Goal: Information Seeking & Learning: Understand process/instructions

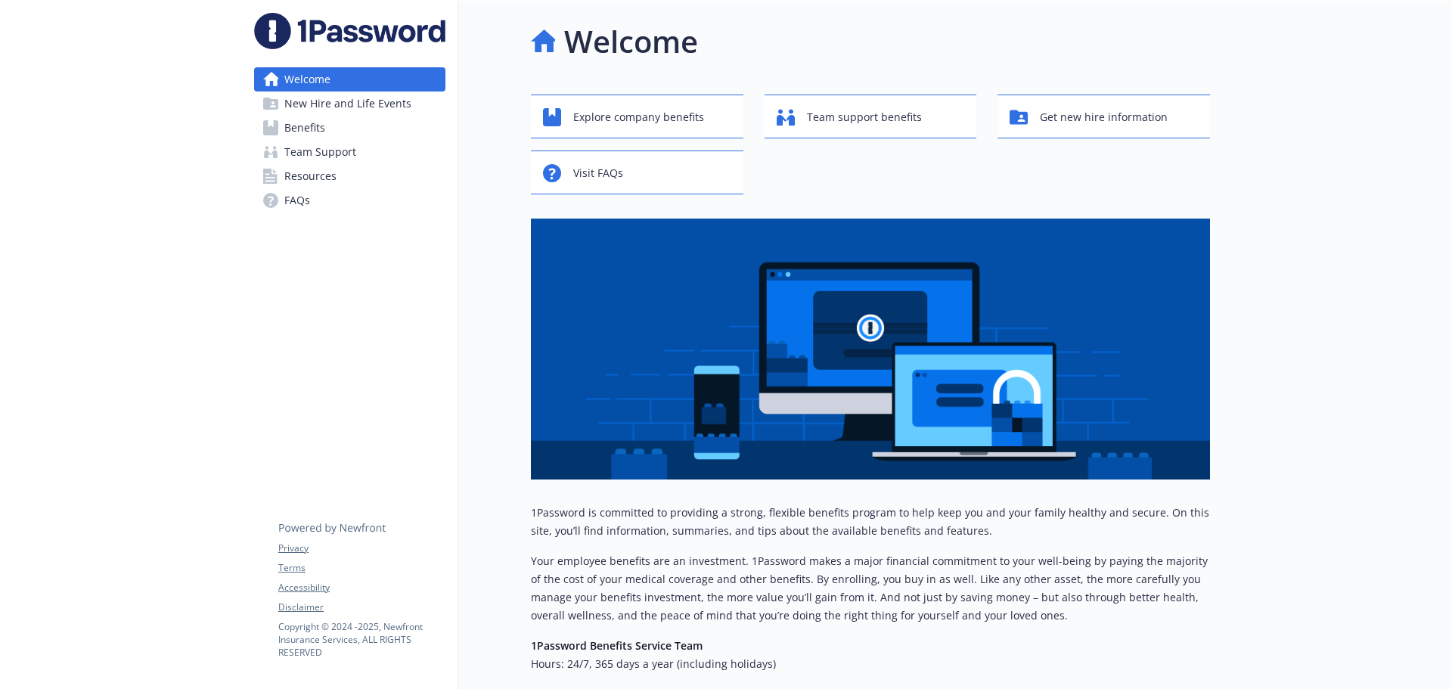
click at [328, 109] on span "New Hire and Life Events" at bounding box center [347, 104] width 127 height 24
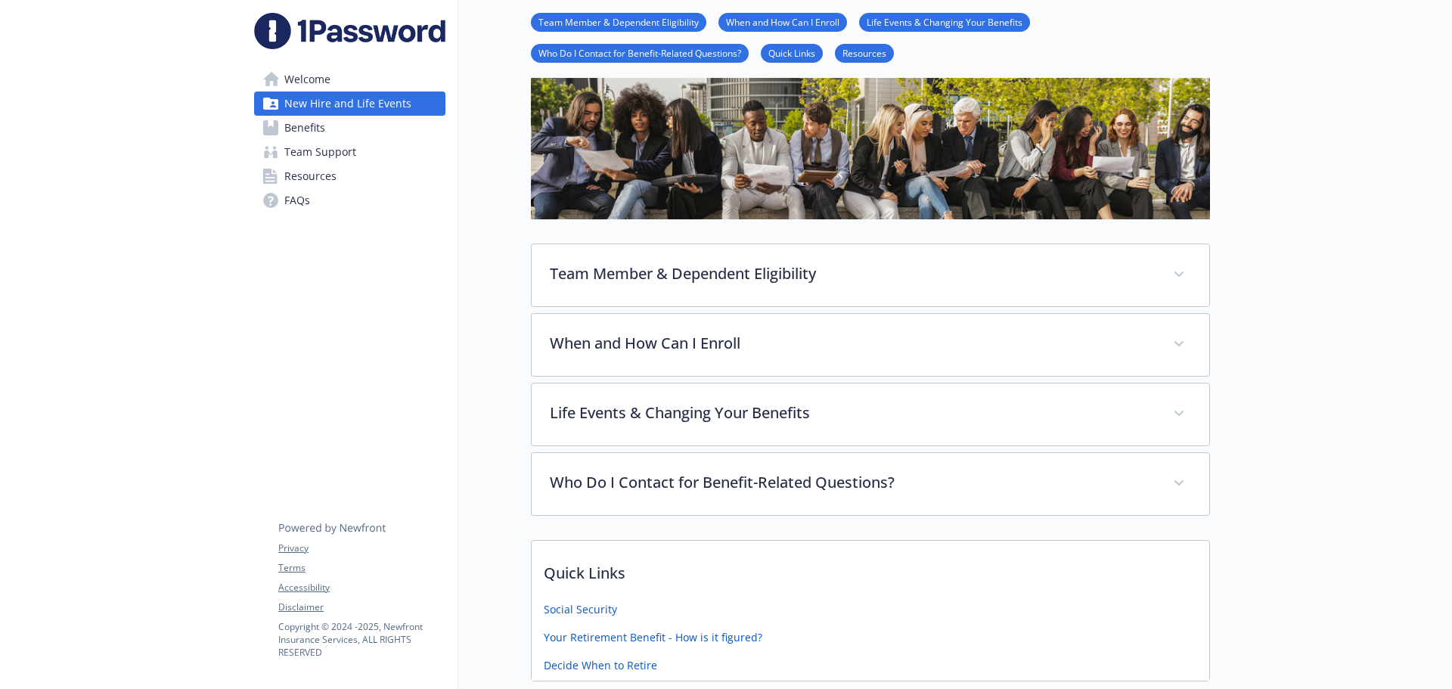
scroll to position [151, 0]
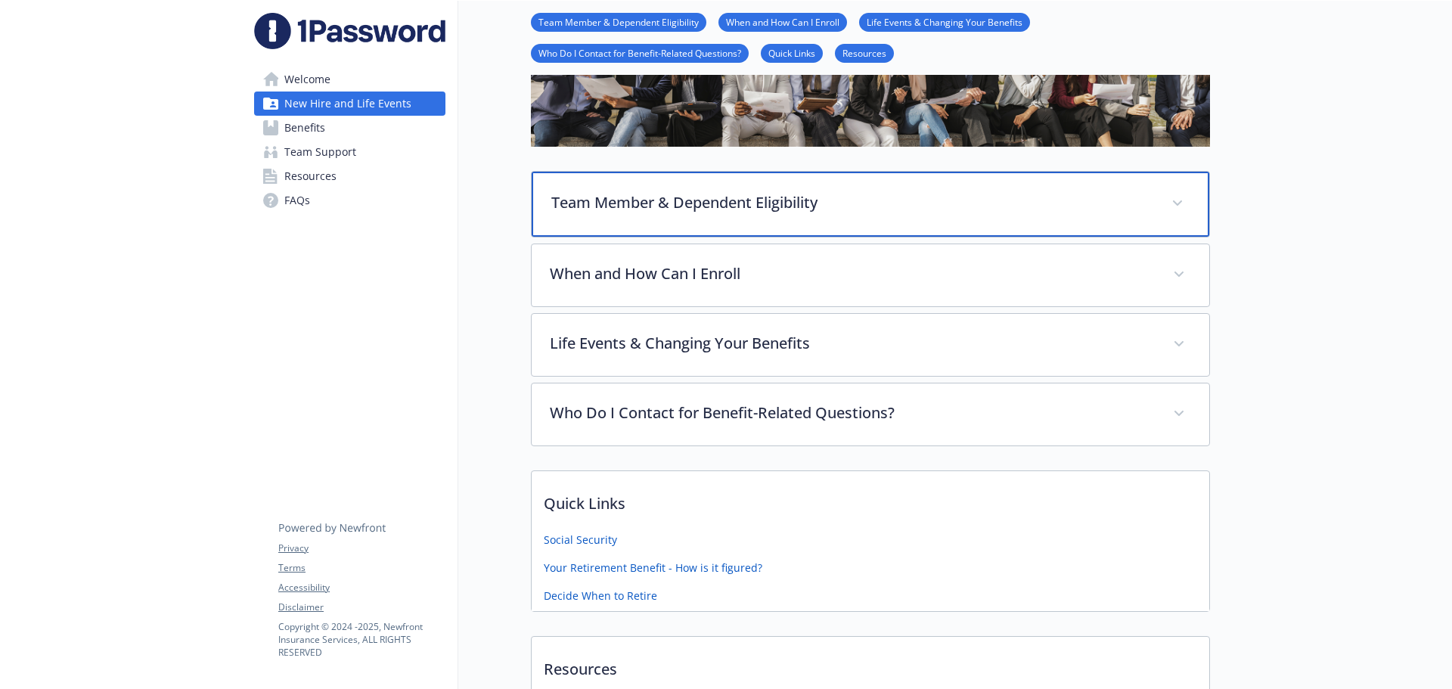
click at [661, 210] on p "Team Member & Dependent Eligibility" at bounding box center [852, 202] width 602 height 23
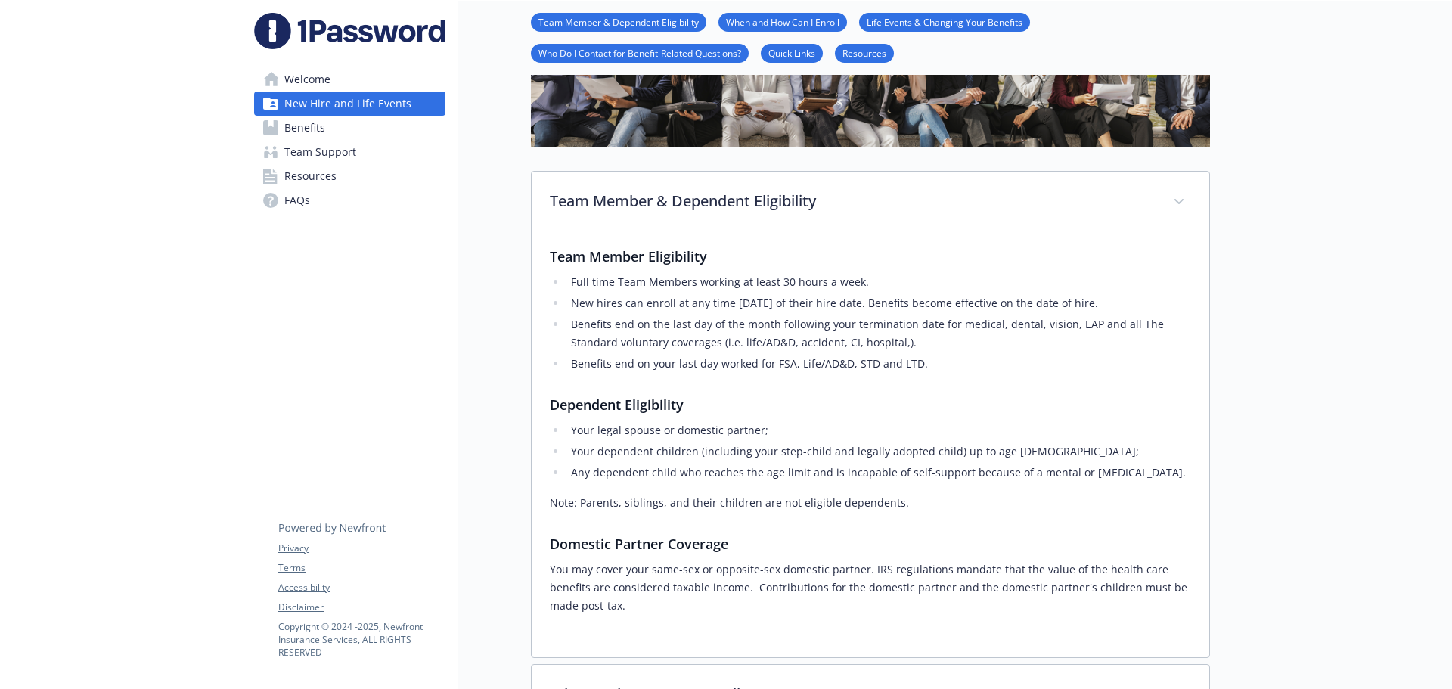
drag, startPoint x: 895, startPoint y: 310, endPoint x: 1111, endPoint y: 312, distance: 216.4
click at [1124, 295] on li "New hires can enroll at any time [DATE] of their hire date. Benefits become eff…" at bounding box center [879, 303] width 625 height 18
copy li "Benefits become effective on the date of hire."
